Goal: Task Accomplishment & Management: Manage account settings

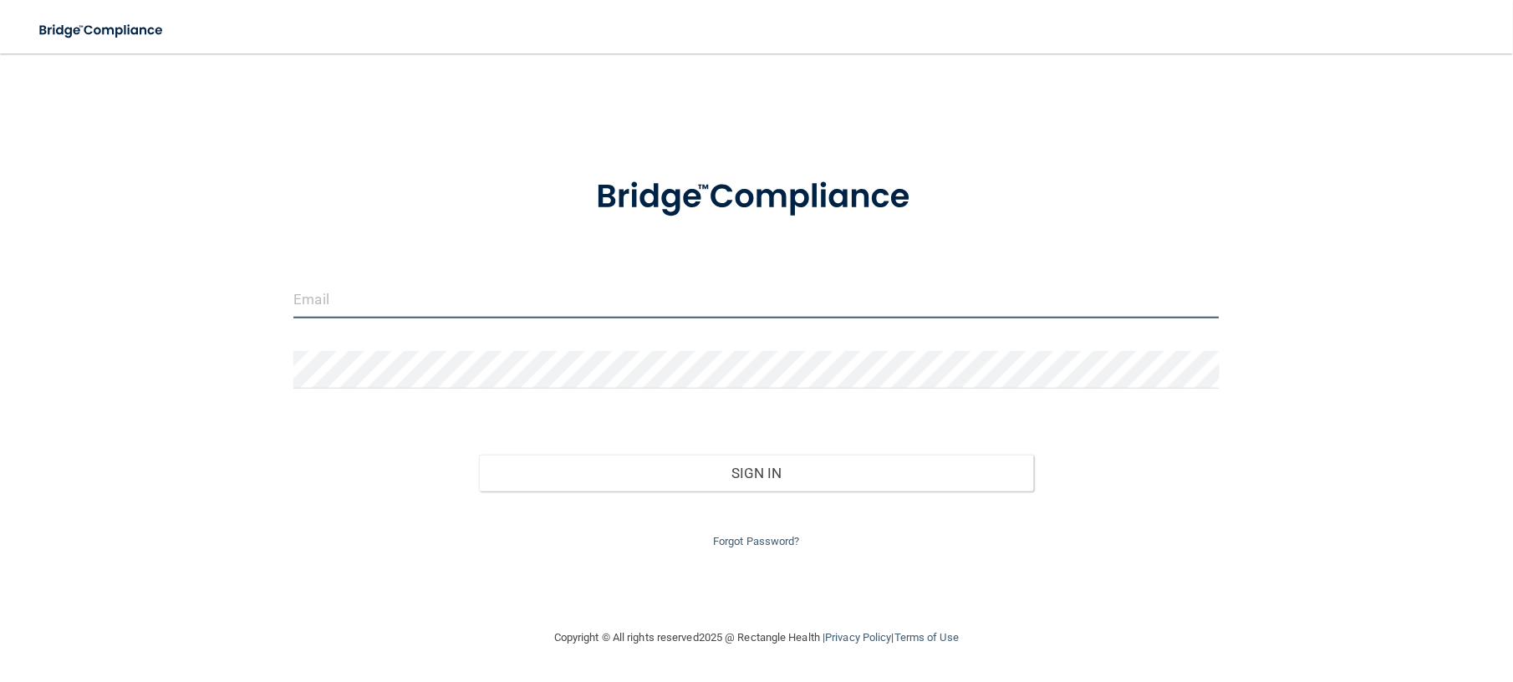
type input "[EMAIL_ADDRESS][DOMAIN_NAME]"
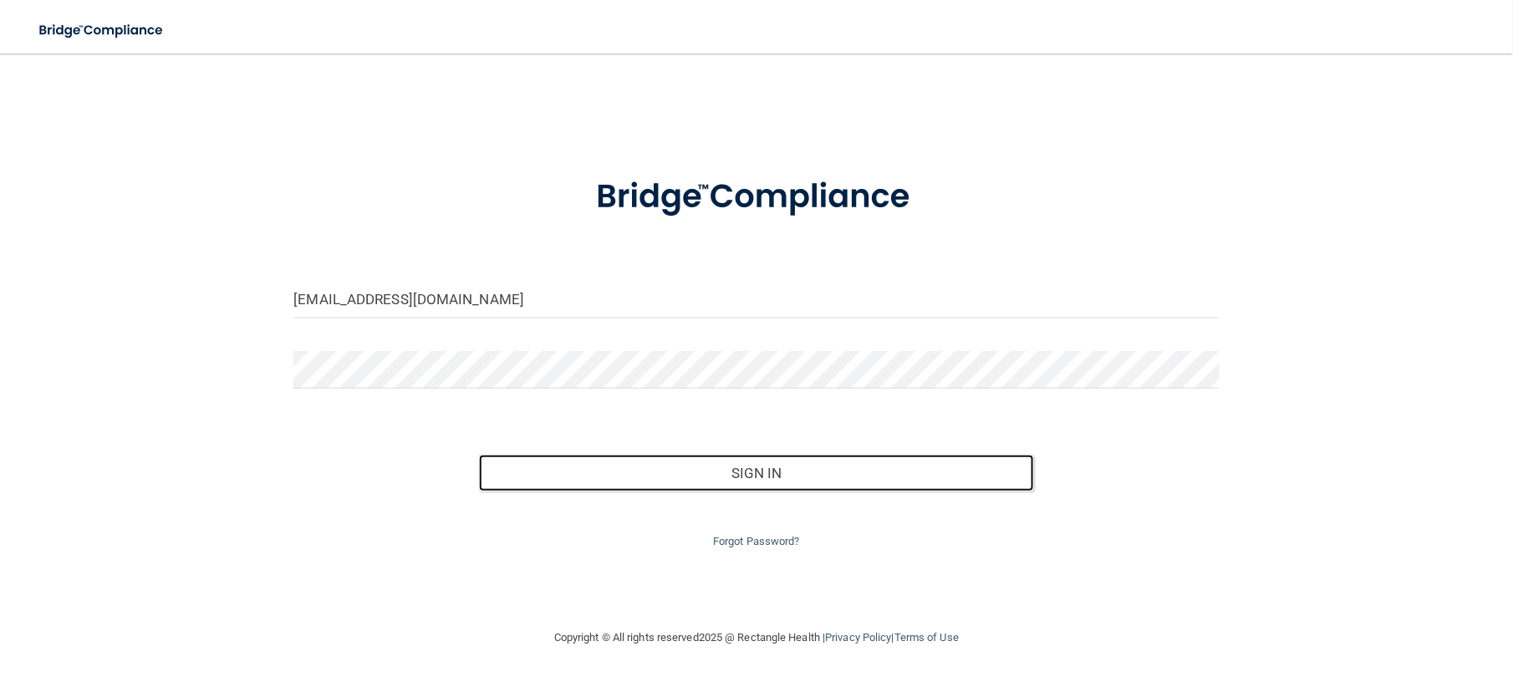
click at [744, 466] on button "Sign In" at bounding box center [756, 473] width 555 height 37
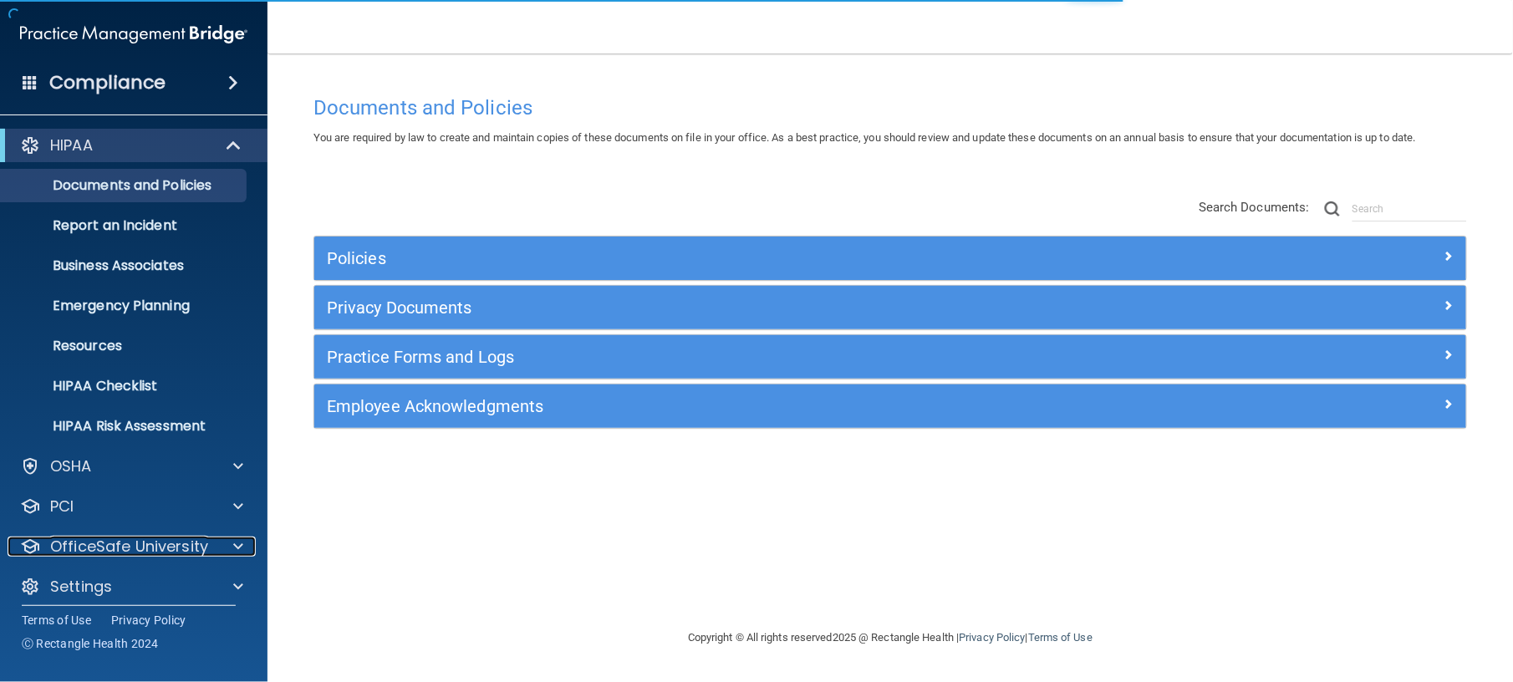
click at [181, 538] on p "OfficeSafe University" at bounding box center [129, 547] width 158 height 20
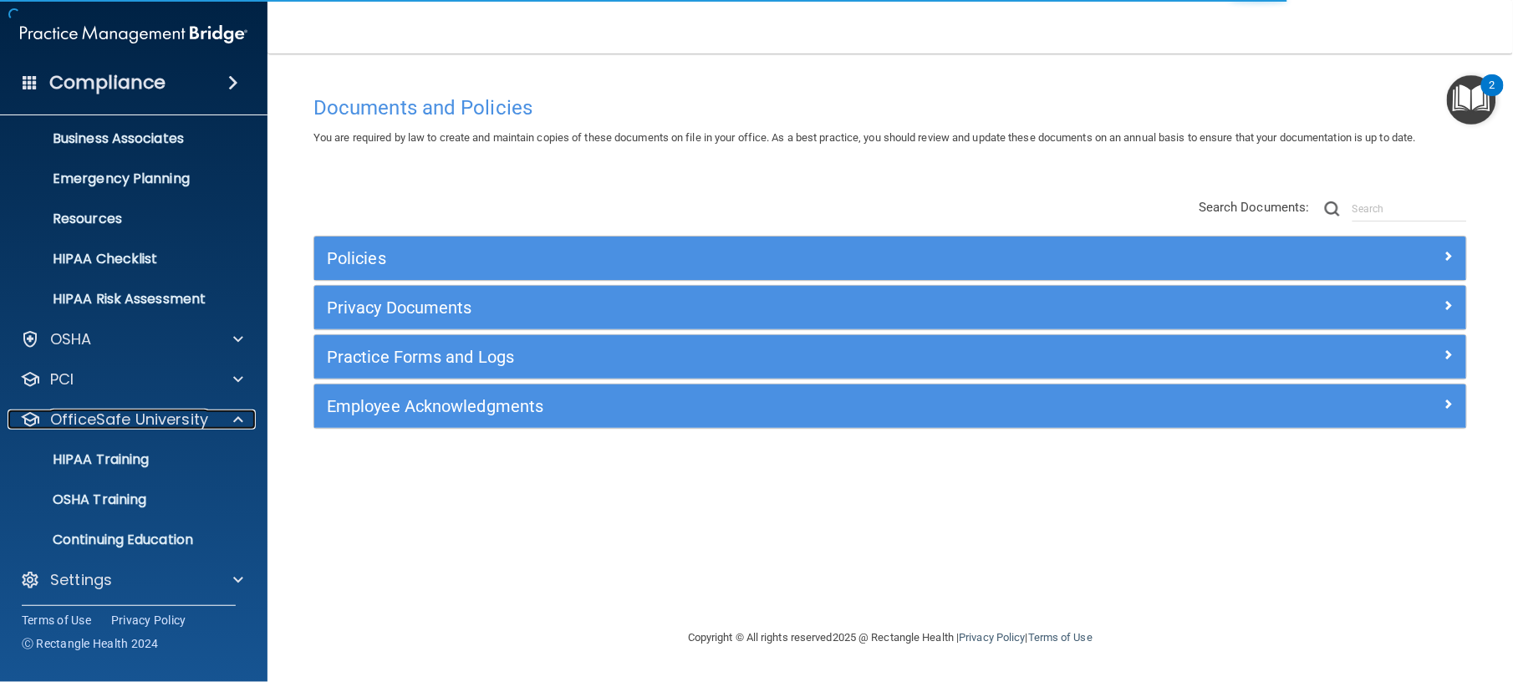
scroll to position [131, 0]
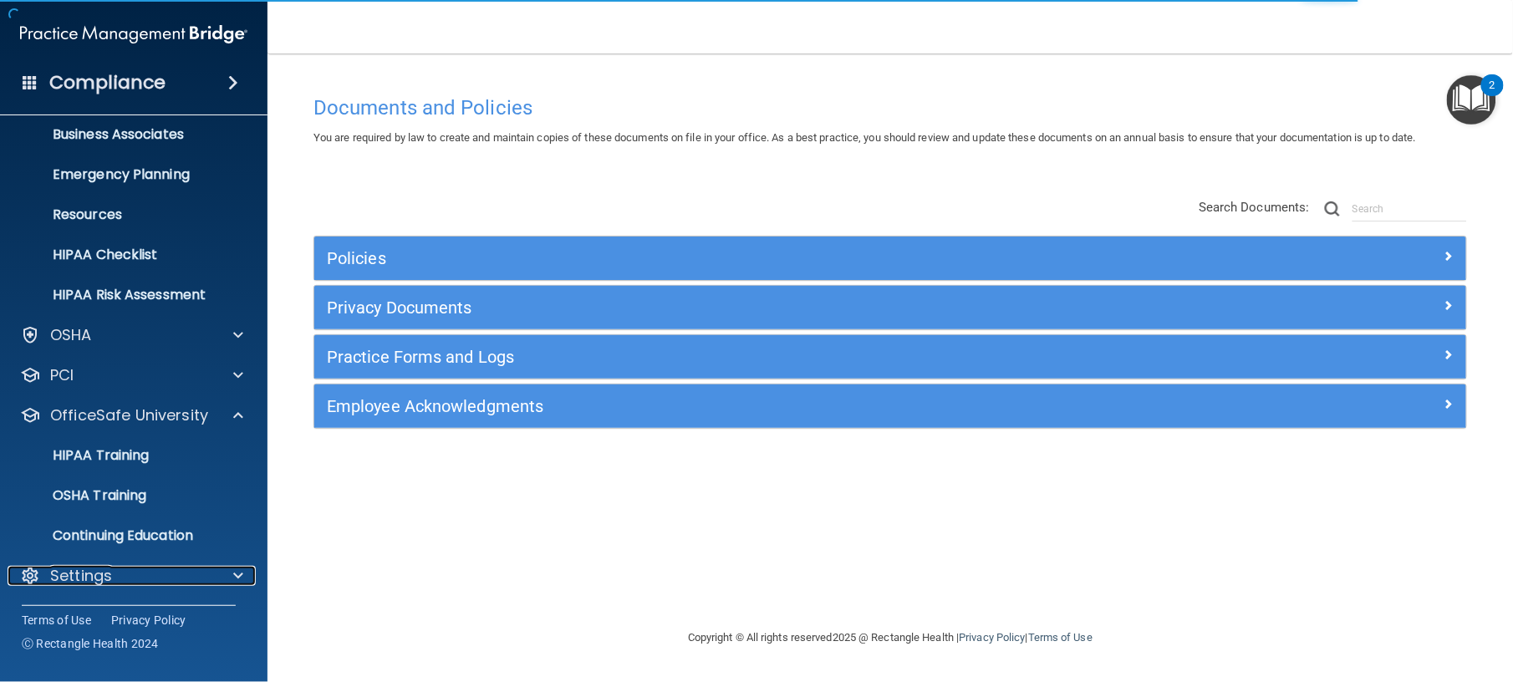
click at [179, 567] on div "Settings" at bounding box center [111, 576] width 207 height 20
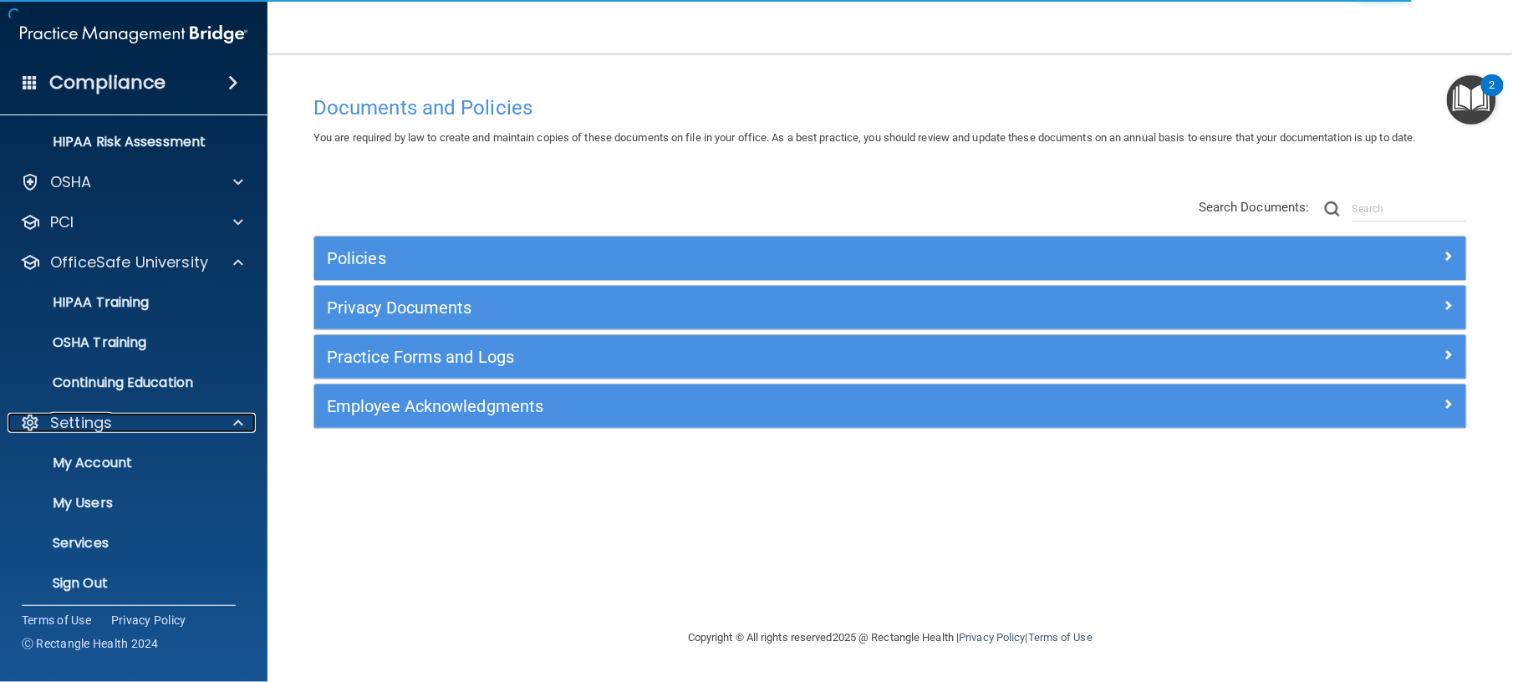
scroll to position [292, 0]
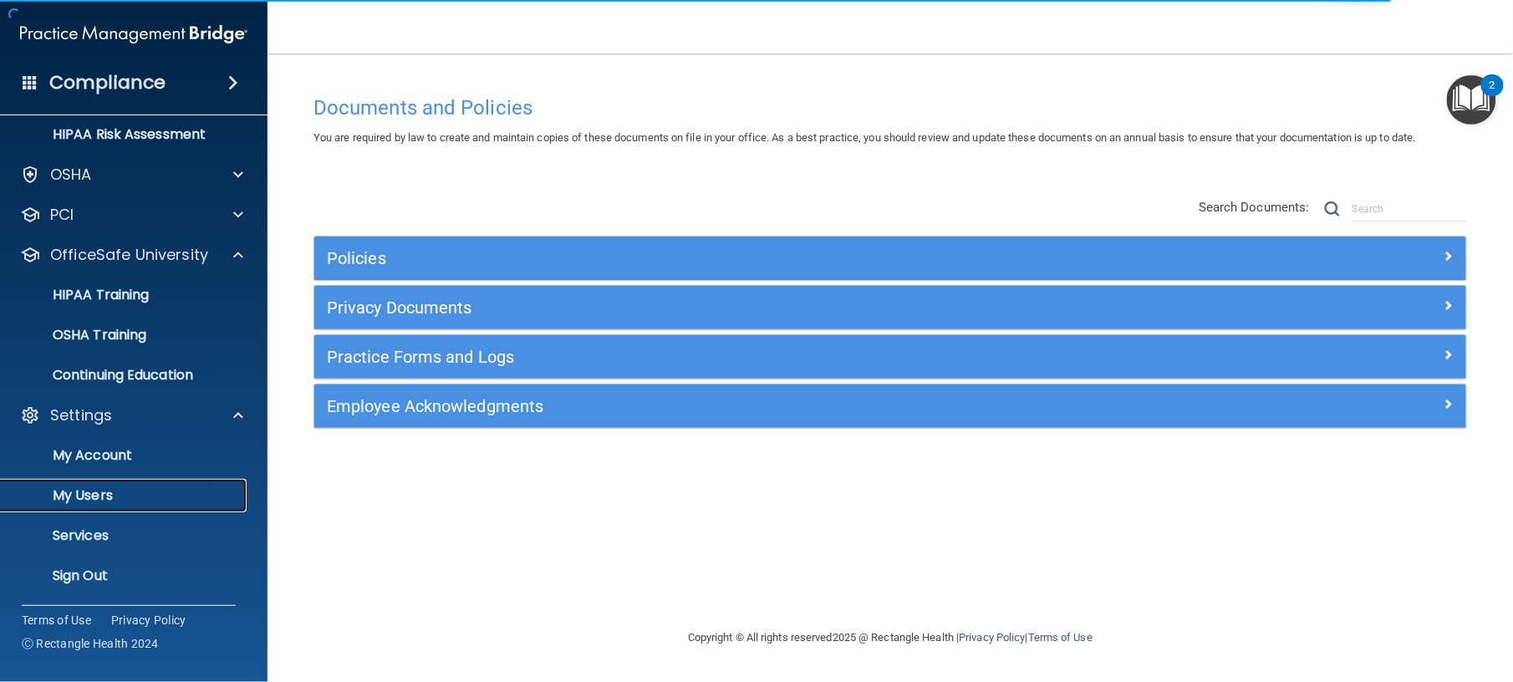
click at [155, 489] on p "My Users" at bounding box center [125, 495] width 228 height 17
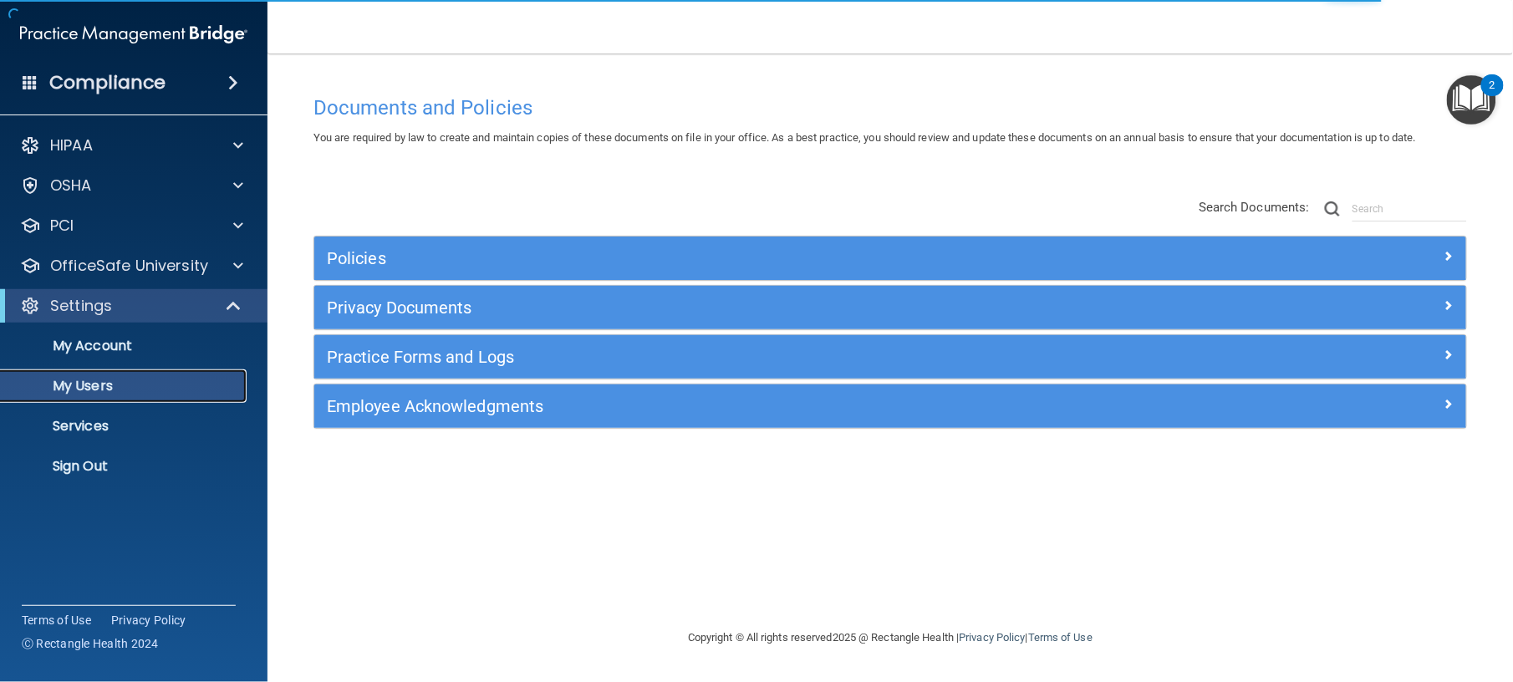
select select "20"
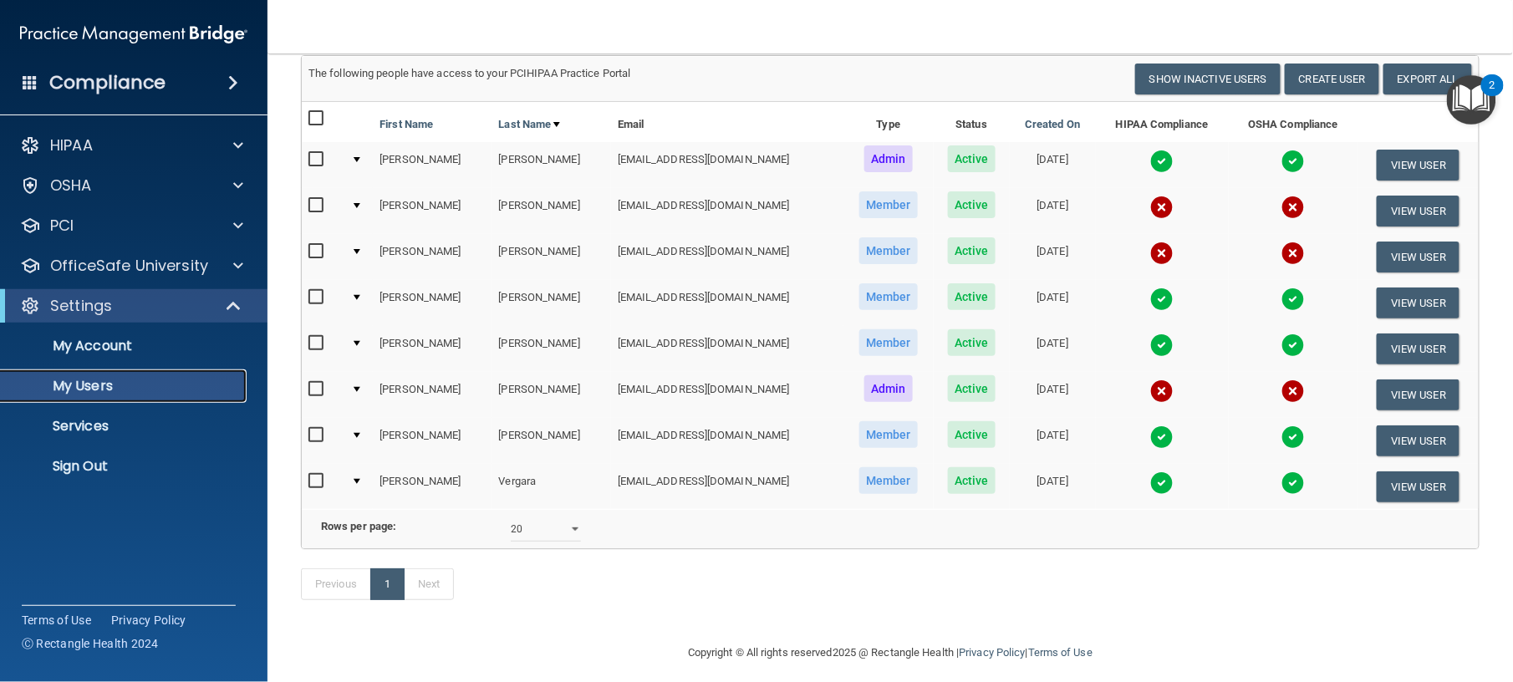
scroll to position [107, 0]
